Goal: Task Accomplishment & Management: Use online tool/utility

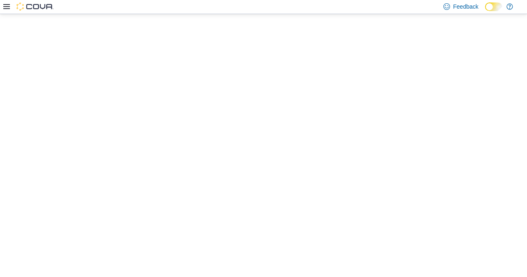
click at [9, 8] on icon at bounding box center [6, 6] width 7 height 7
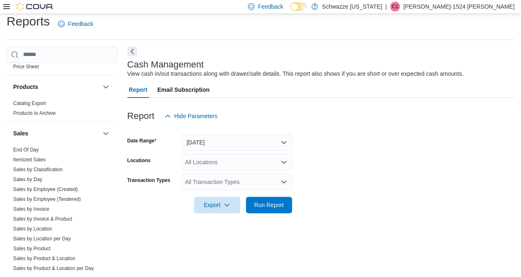
scroll to position [556, 0]
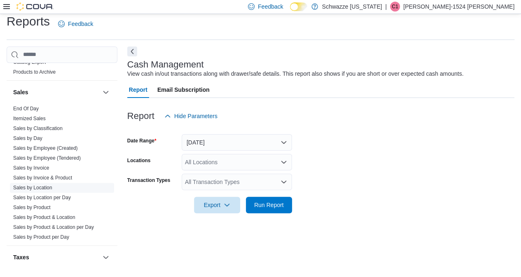
click at [44, 185] on link "Sales by Location" at bounding box center [32, 188] width 39 height 6
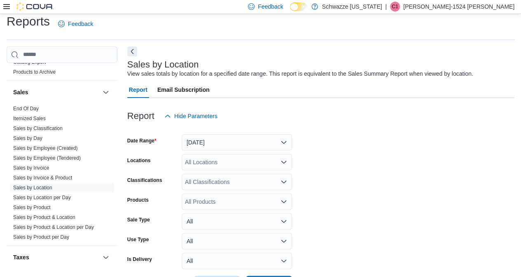
scroll to position [19, 0]
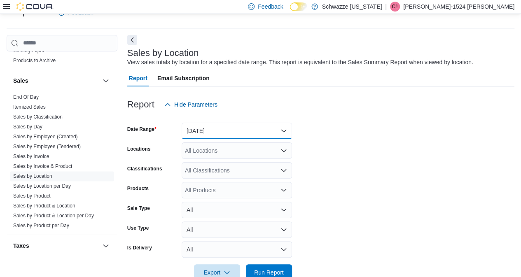
click at [207, 134] on button "[DATE]" at bounding box center [237, 131] width 110 height 16
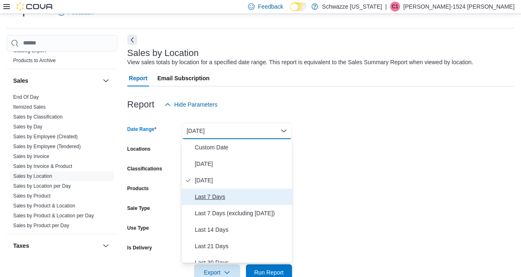
click at [207, 193] on span "Last 7 Days" at bounding box center [242, 197] width 94 height 10
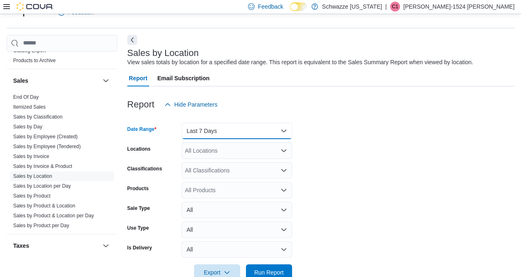
click at [217, 130] on button "Last 7 Days" at bounding box center [237, 131] width 110 height 16
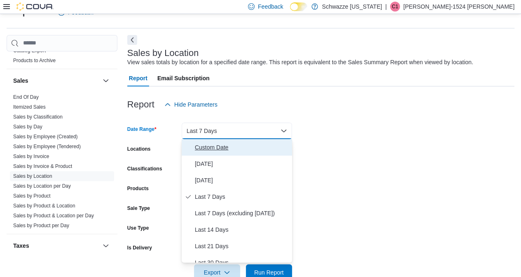
click at [203, 150] on span "Custom Date" at bounding box center [242, 147] width 94 height 10
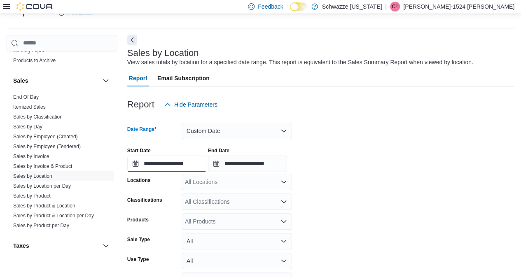
click at [181, 164] on input "**********" at bounding box center [166, 164] width 79 height 16
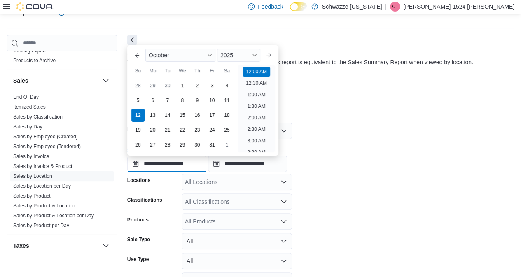
scroll to position [26, 0]
click at [138, 99] on div "5" at bounding box center [137, 100] width 14 height 14
type input "**********"
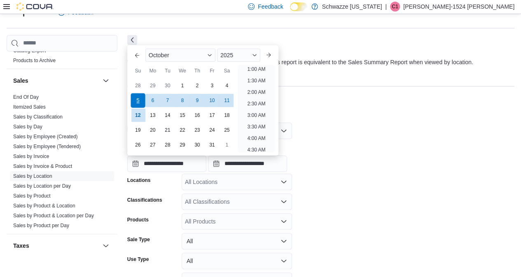
scroll to position [2, 0]
click at [253, 163] on input "**********" at bounding box center [247, 164] width 79 height 16
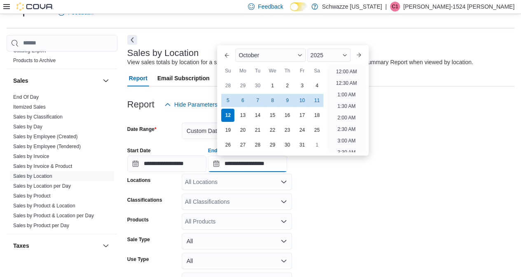
scroll to position [468, 0]
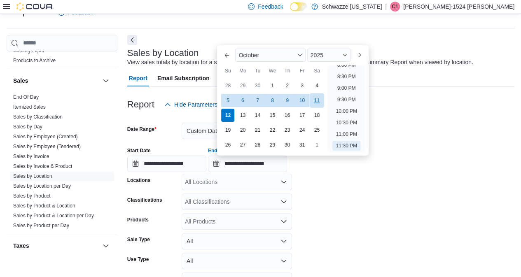
click at [317, 100] on div "11" at bounding box center [317, 100] width 14 height 14
type input "**********"
click at [349, 181] on form "**********" at bounding box center [320, 212] width 387 height 199
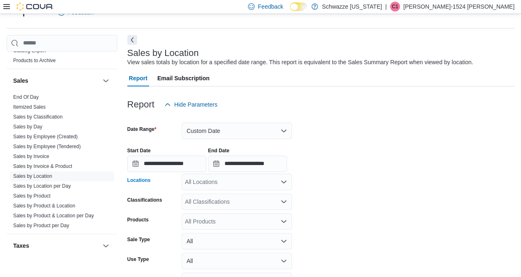
click at [233, 181] on div "All Locations" at bounding box center [237, 182] width 110 height 16
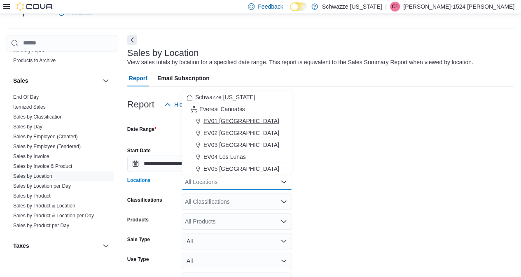
click at [222, 117] on span "EV01 [GEOGRAPHIC_DATA]" at bounding box center [241, 121] width 76 height 8
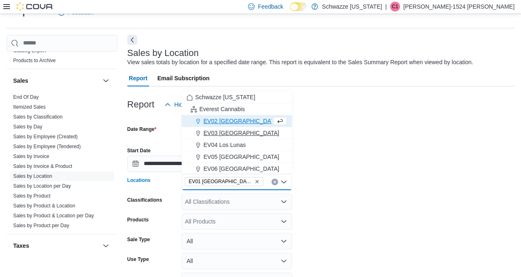
click at [228, 134] on span "EV03 [GEOGRAPHIC_DATA]" at bounding box center [241, 133] width 76 height 8
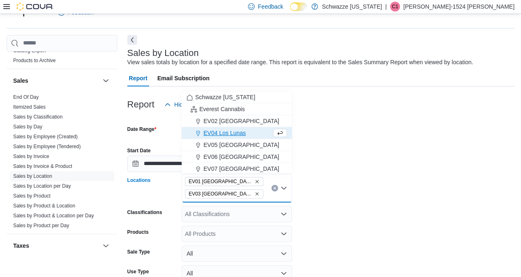
click at [228, 134] on span "EV04 Los Lunas" at bounding box center [224, 133] width 42 height 8
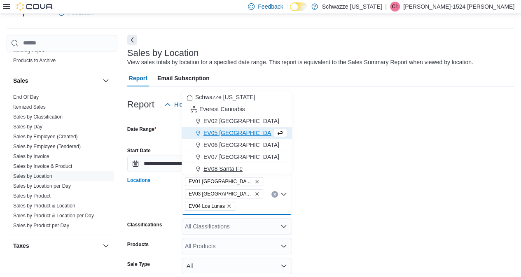
click at [230, 167] on span "EV08 Santa Fe" at bounding box center [222, 169] width 39 height 8
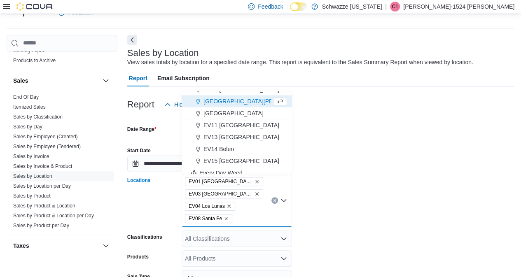
scroll to position [76, 0]
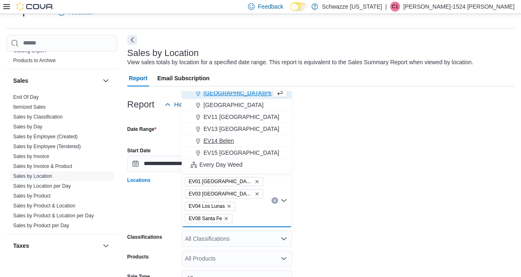
click at [221, 139] on span "EV14 Belen" at bounding box center [218, 141] width 30 height 8
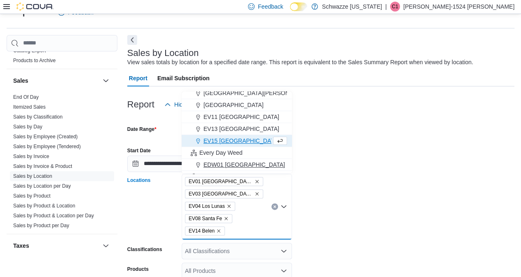
click at [221, 163] on span "EDW01 [GEOGRAPHIC_DATA]" at bounding box center [243, 165] width 81 height 8
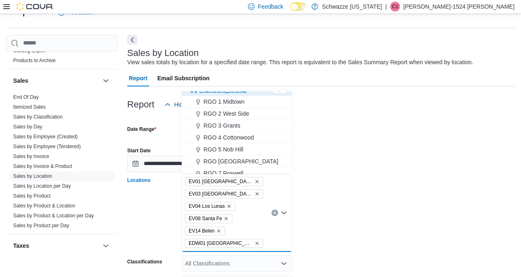
scroll to position [168, 0]
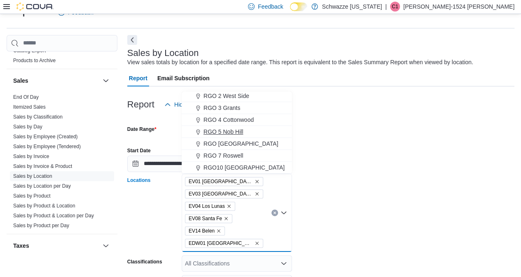
click at [226, 131] on span "RGO 5 Nob Hill" at bounding box center [223, 132] width 40 height 8
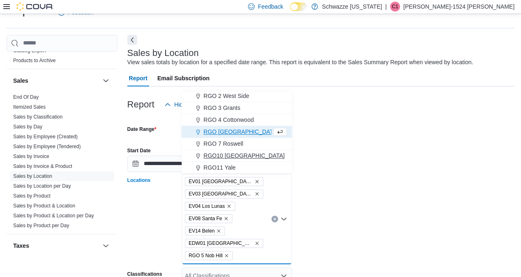
click at [229, 153] on span "RGO10 [GEOGRAPHIC_DATA]" at bounding box center [243, 155] width 81 height 8
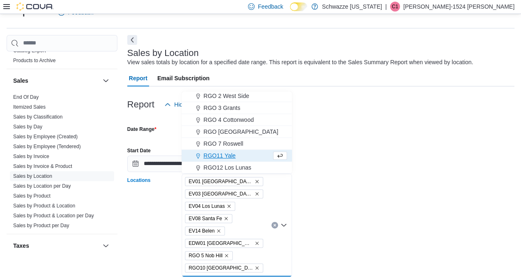
click at [229, 153] on span "RGO11 Yale" at bounding box center [219, 155] width 32 height 8
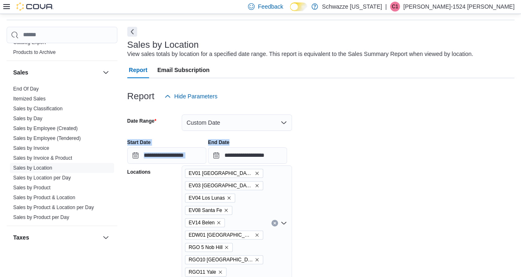
drag, startPoint x: 519, startPoint y: 127, endPoint x: 518, endPoint y: 152, distance: 25.1
click at [514, 152] on form "**********" at bounding box center [320, 254] width 387 height 298
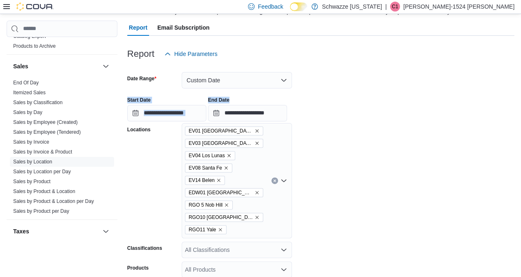
scroll to position [72, 0]
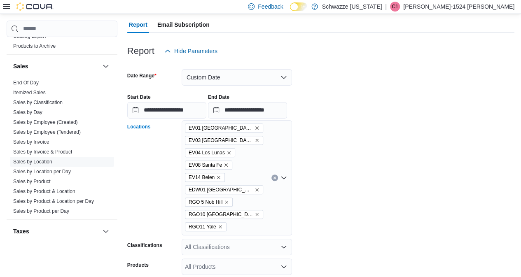
click at [255, 223] on div "[GEOGRAPHIC_DATA] EV08 [GEOGRAPHIC_DATA] [GEOGRAPHIC_DATA] [GEOGRAPHIC_DATA]" at bounding box center [237, 177] width 110 height 115
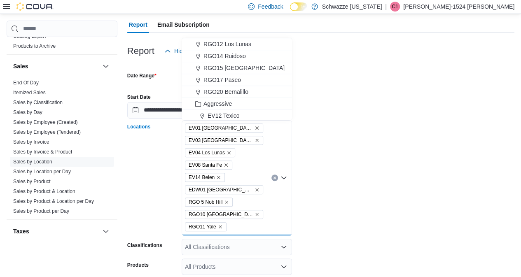
scroll to position [235, 0]
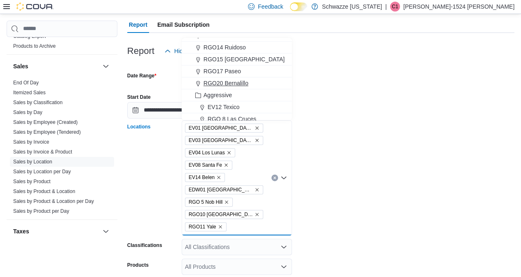
click at [230, 85] on span "RGO20 Bernalillo" at bounding box center [225, 83] width 45 height 8
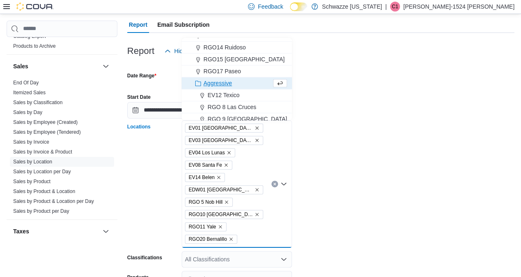
click at [242, 118] on span "RGO 9 [GEOGRAPHIC_DATA]" at bounding box center [246, 119] width 79 height 8
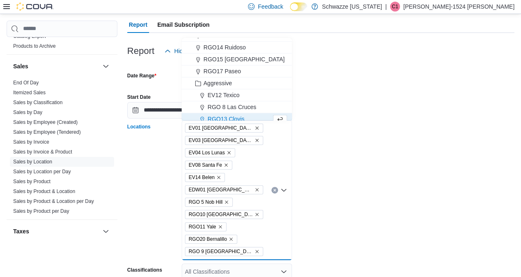
scroll to position [240, 0]
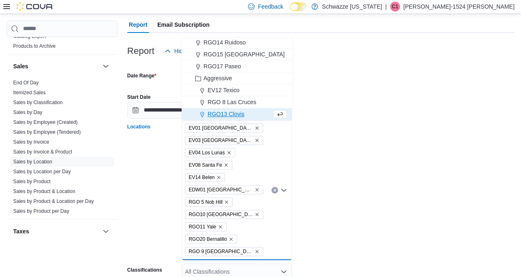
click at [289, 97] on div "RGO 7 Roswell RGO12 Los Lunas RGO14 Ruidoso RGO15 [GEOGRAPHIC_DATA] RGO17 Paseo…" at bounding box center [237, 79] width 110 height 82
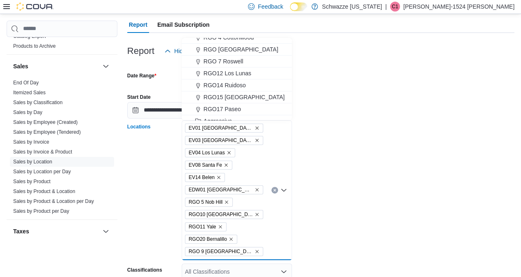
scroll to position [194, 0]
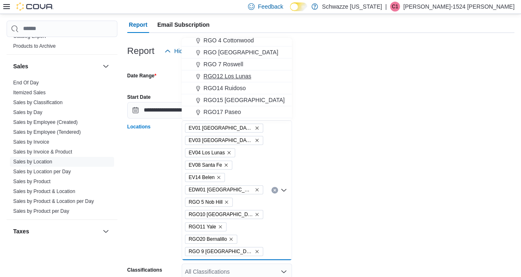
click at [235, 74] on span "RGO12 Los Lunas" at bounding box center [227, 76] width 48 height 8
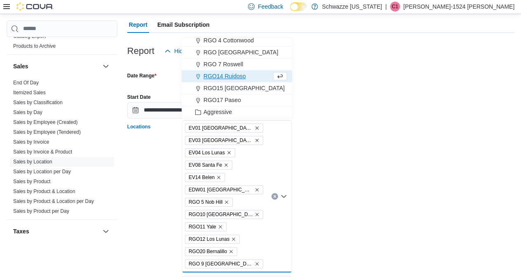
click at [362, 111] on div "**********" at bounding box center [320, 102] width 387 height 31
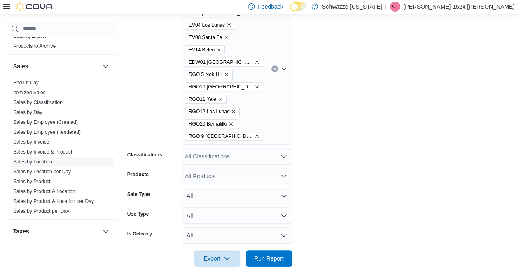
scroll to position [206, 0]
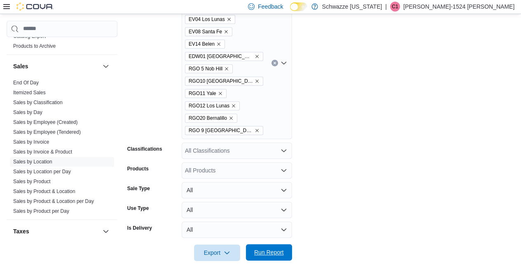
click at [268, 250] on span "Run Report" at bounding box center [269, 252] width 30 height 8
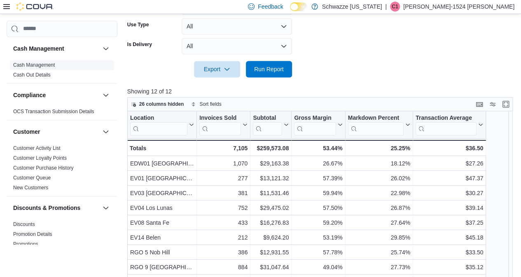
click at [45, 65] on link "Cash Management" at bounding box center [34, 65] width 42 height 6
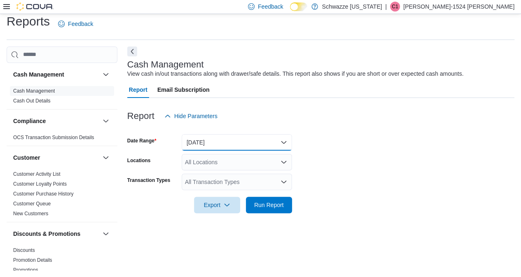
click at [217, 144] on button "[DATE]" at bounding box center [237, 142] width 110 height 16
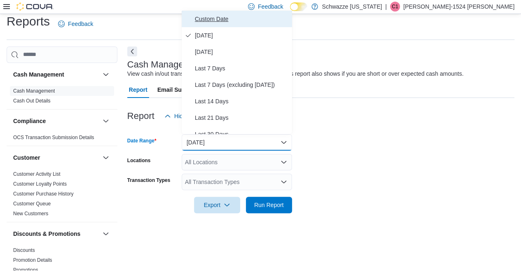
click at [212, 19] on span "Custom Date" at bounding box center [242, 19] width 94 height 10
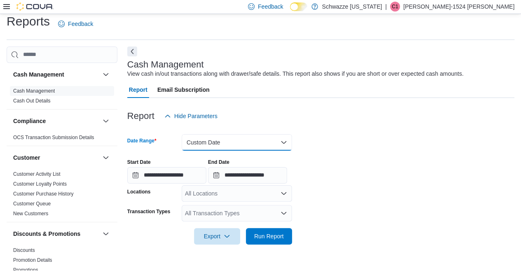
click at [212, 142] on button "Custom Date" at bounding box center [237, 142] width 110 height 16
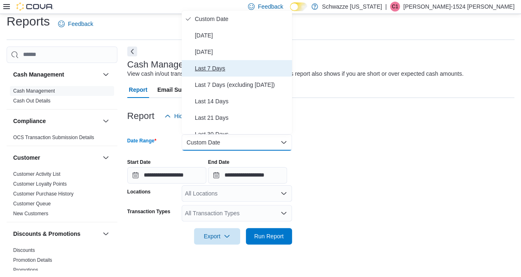
click at [214, 65] on span "Last 7 Days" at bounding box center [242, 68] width 94 height 10
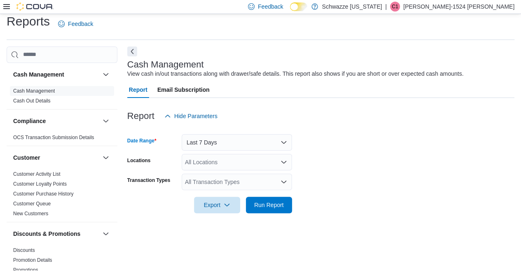
click at [213, 164] on div "All Locations" at bounding box center [237, 162] width 110 height 16
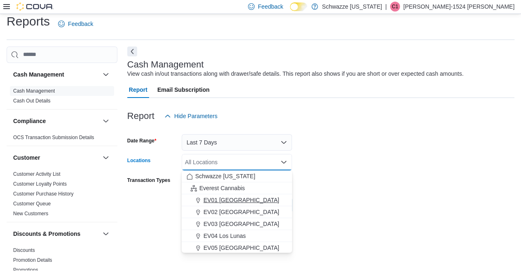
click at [223, 201] on span "EV01 [GEOGRAPHIC_DATA]" at bounding box center [241, 200] width 76 height 8
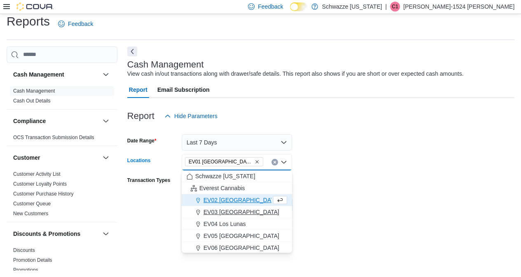
click at [227, 210] on span "EV03 [GEOGRAPHIC_DATA]" at bounding box center [241, 212] width 76 height 8
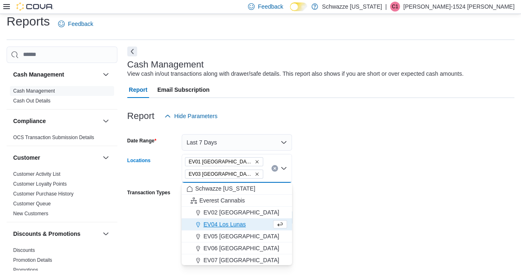
click at [228, 224] on span "EV04 Los Lunas" at bounding box center [224, 224] width 42 height 8
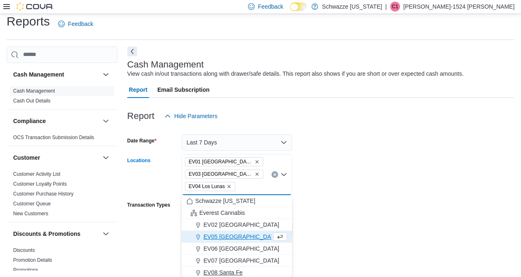
click at [229, 272] on span "EV08 Santa Fe" at bounding box center [222, 272] width 39 height 8
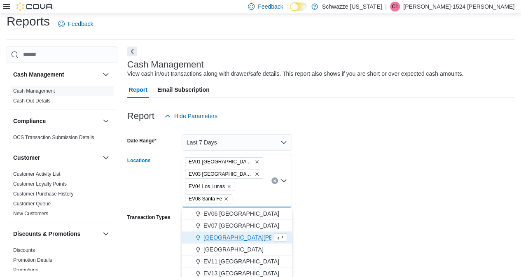
scroll to position [64, 0]
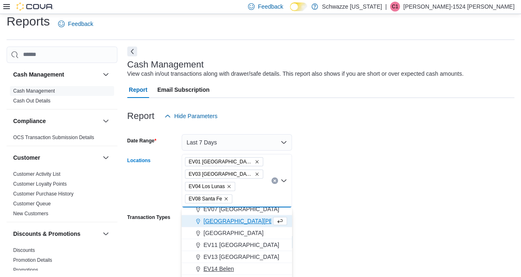
click at [224, 268] on span "EV14 Belen" at bounding box center [218, 269] width 30 height 8
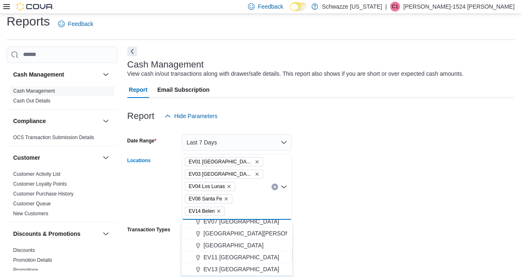
scroll to position [9, 0]
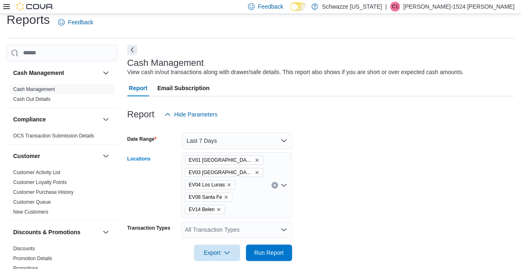
click at [250, 209] on div "EV01 [GEOGRAPHIC_DATA] EV08 [GEOGRAPHIC_DATA] [GEOGRAPHIC_DATA] Combo box. Sele…" at bounding box center [237, 185] width 110 height 66
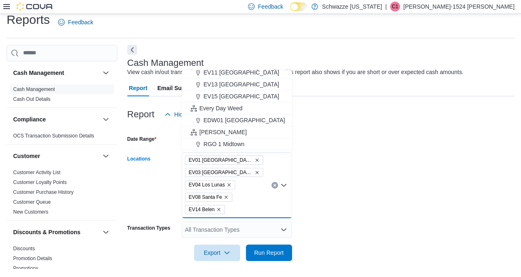
scroll to position [102, 0]
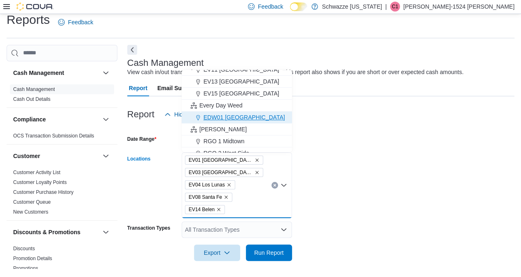
click at [243, 117] on span "EDW01 [GEOGRAPHIC_DATA]" at bounding box center [243, 117] width 81 height 8
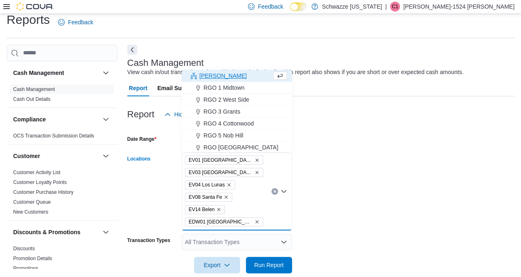
scroll to position [146, 0]
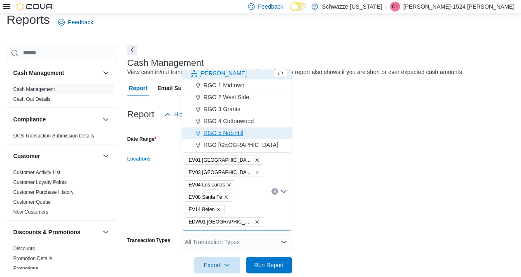
click at [236, 132] on span "RGO 5 Nob Hill" at bounding box center [223, 133] width 40 height 8
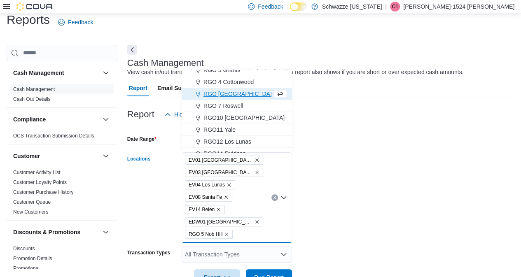
scroll to position [185, 0]
click at [242, 119] on span "RGO10 [GEOGRAPHIC_DATA]" at bounding box center [243, 117] width 81 height 8
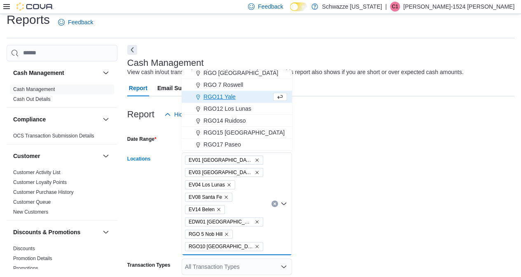
scroll to position [227, 0]
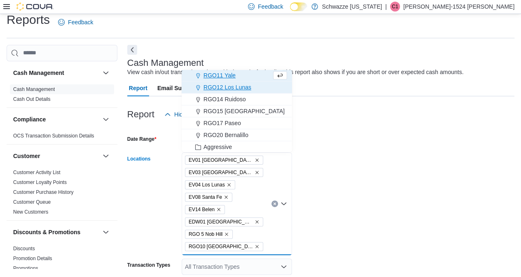
click at [244, 86] on span "RGO12 Los Lunas" at bounding box center [227, 87] width 48 height 8
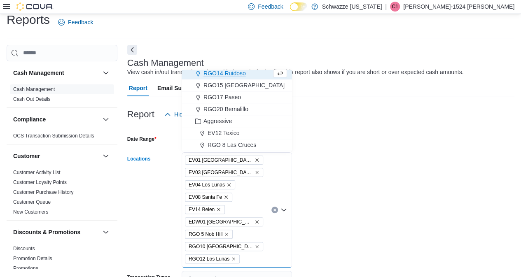
scroll to position [248, 0]
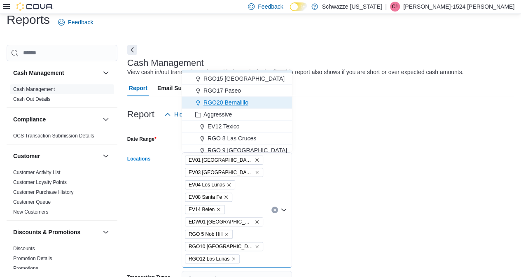
click at [247, 99] on span "RGO20 Bernalillo" at bounding box center [225, 102] width 45 height 8
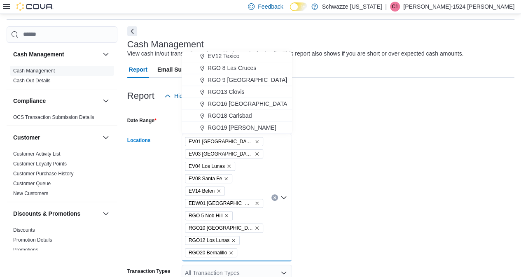
scroll to position [45, 0]
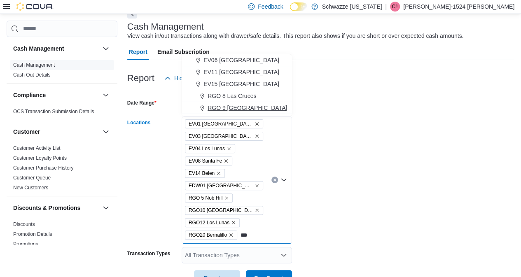
type input "***"
click at [239, 109] on span "RGO 9 [GEOGRAPHIC_DATA]" at bounding box center [246, 108] width 79 height 8
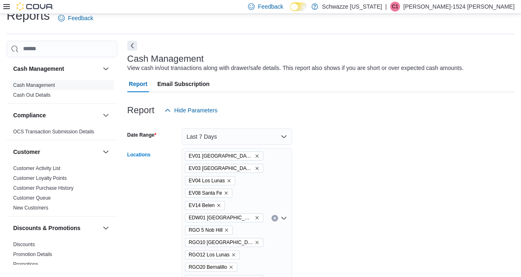
scroll to position [14, 0]
click at [254, 135] on button "Last 7 Days" at bounding box center [237, 136] width 110 height 16
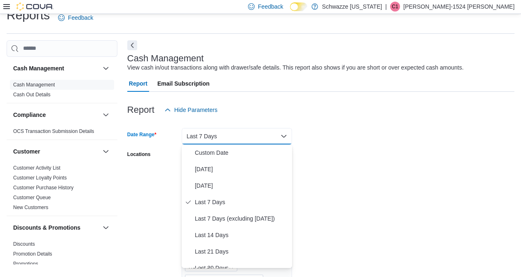
click at [252, 135] on button "Last 7 Days" at bounding box center [237, 136] width 110 height 16
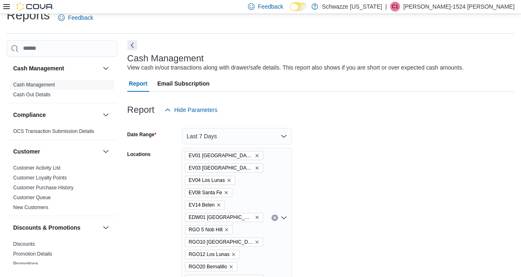
click at [263, 170] on div "[GEOGRAPHIC_DATA] EV08 [GEOGRAPHIC_DATA] [GEOGRAPHIC_DATA] RGO20 Bernalillo RGO…" at bounding box center [237, 218] width 110 height 140
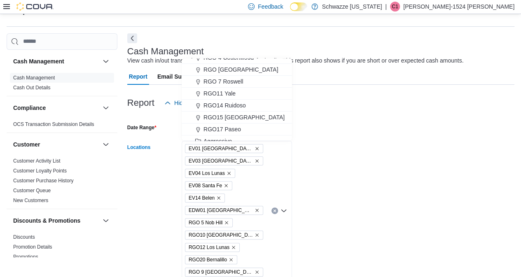
scroll to position [199, 0]
click at [229, 91] on span "RGO11 Yale" at bounding box center [219, 92] width 32 height 8
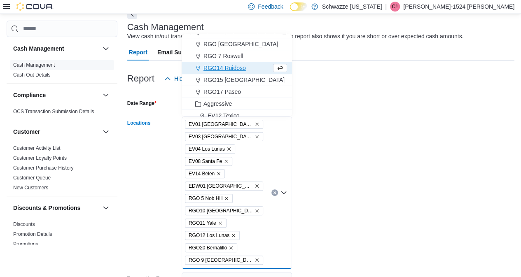
scroll to position [95, 0]
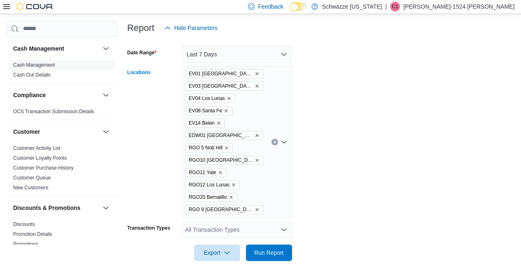
click at [277, 230] on div "All Transaction Types" at bounding box center [237, 229] width 110 height 16
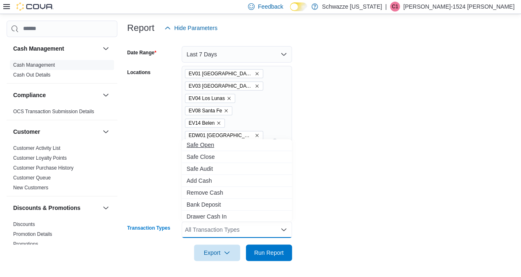
click at [203, 144] on span "Safe Open" at bounding box center [236, 145] width 100 height 8
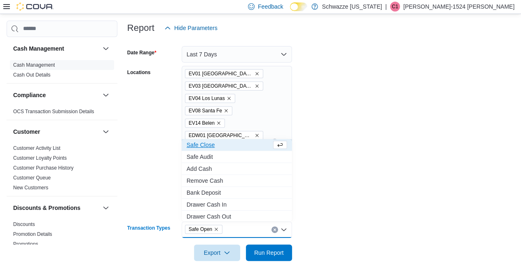
click at [209, 145] on span "Safe Close" at bounding box center [228, 145] width 85 height 8
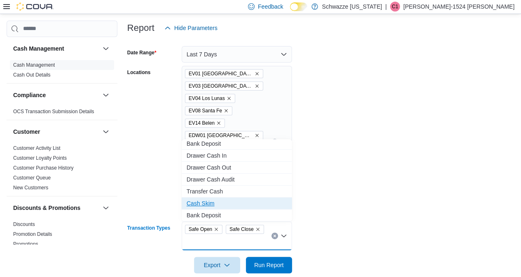
click at [206, 205] on span "Cash Skim" at bounding box center [236, 203] width 100 height 8
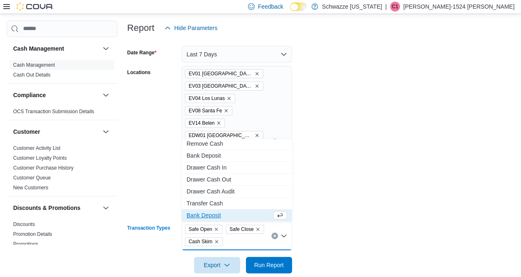
scroll to position [25, 0]
click at [268, 265] on span "Run Report" at bounding box center [269, 265] width 30 height 8
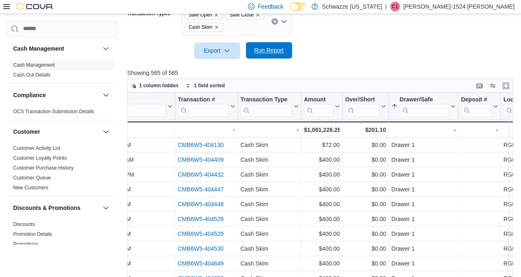
scroll to position [340, 0]
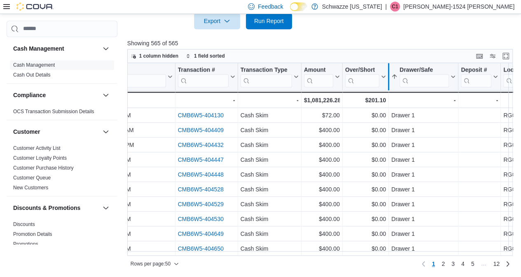
click at [388, 75] on div at bounding box center [388, 76] width 7 height 27
click at [388, 77] on div at bounding box center [388, 76] width 7 height 27
click at [385, 78] on div at bounding box center [388, 76] width 7 height 27
click at [382, 76] on icon at bounding box center [383, 76] width 4 height 2
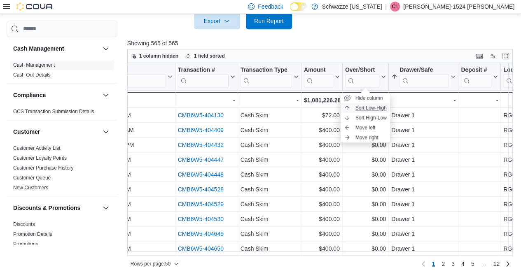
click at [366, 105] on span "Sort Low-High" at bounding box center [370, 108] width 31 height 7
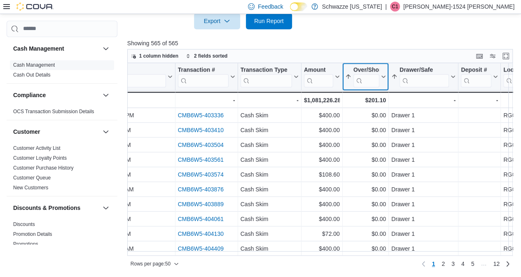
click at [383, 78] on icon at bounding box center [382, 76] width 7 height 5
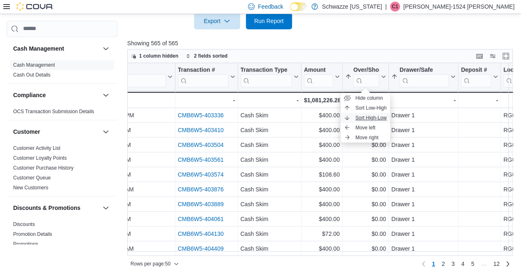
click at [370, 116] on span "Sort High-Low" at bounding box center [370, 117] width 31 height 7
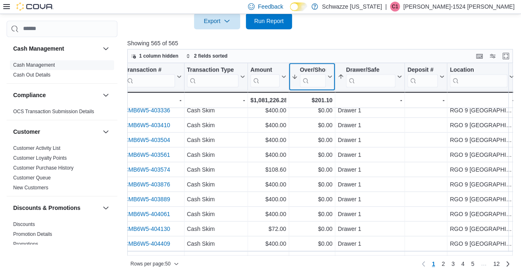
scroll to position [597, 102]
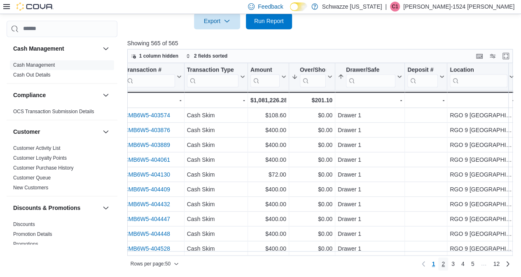
click at [445, 263] on span "2" at bounding box center [442, 264] width 3 height 8
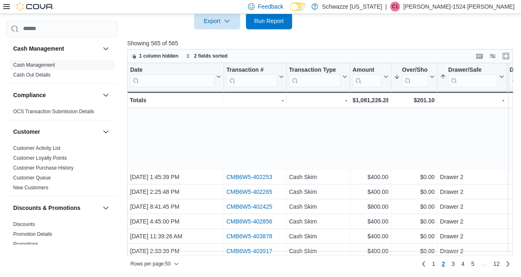
scroll to position [597, 0]
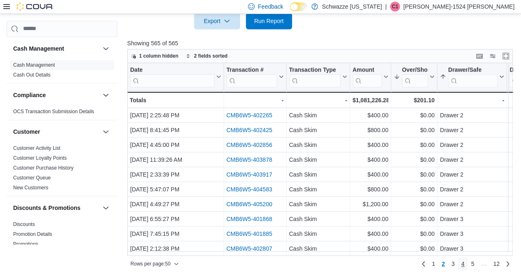
click at [464, 266] on span "4" at bounding box center [462, 264] width 3 height 8
click at [474, 263] on span "6" at bounding box center [472, 264] width 3 height 8
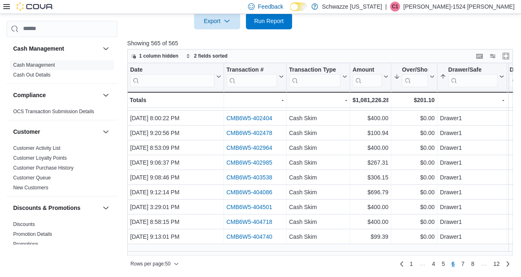
scroll to position [0, 0]
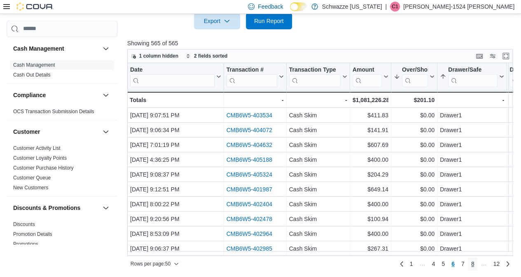
click at [474, 265] on span "8" at bounding box center [472, 264] width 3 height 8
click at [487, 263] on span "11" at bounding box center [483, 264] width 7 height 8
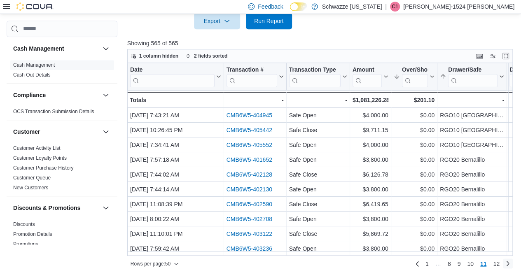
click at [507, 265] on link "Next page" at bounding box center [508, 263] width 10 height 10
